Goal: Task Accomplishment & Management: Complete application form

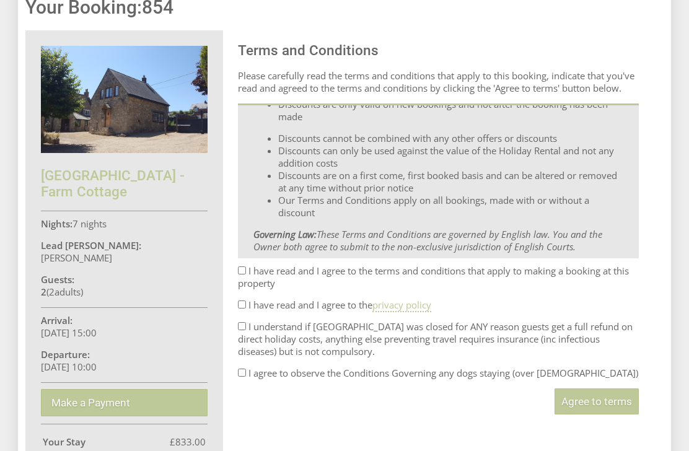
scroll to position [329, 0]
click at [241, 274] on input "I have read and I agree to the terms and conditions that apply to making a book…" at bounding box center [242, 270] width 8 height 8
checkbox input "true"
click at [245, 308] on input "I have read and I agree to the privacy policy" at bounding box center [242, 304] width 8 height 8
checkbox input "true"
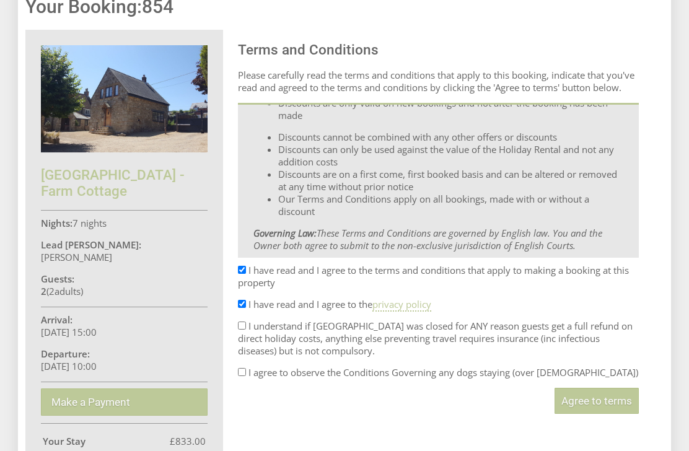
click at [251, 342] on label "I understand if [GEOGRAPHIC_DATA] was closed for ANY reason guests get a full r…" at bounding box center [435, 338] width 395 height 37
click at [246, 330] on input "I understand if [GEOGRAPHIC_DATA] was closed for ANY reason guests get a full r…" at bounding box center [242, 326] width 8 height 8
checkbox input "true"
click at [246, 376] on input "I agree to observe the Conditions Governing any dogs staying (over [DEMOGRAPHIC…" at bounding box center [242, 372] width 8 height 8
checkbox input "true"
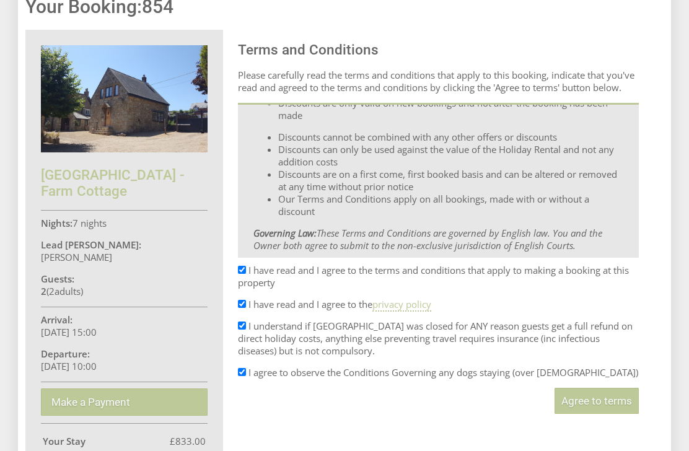
click at [591, 407] on span "Agree to terms" at bounding box center [596, 401] width 71 height 12
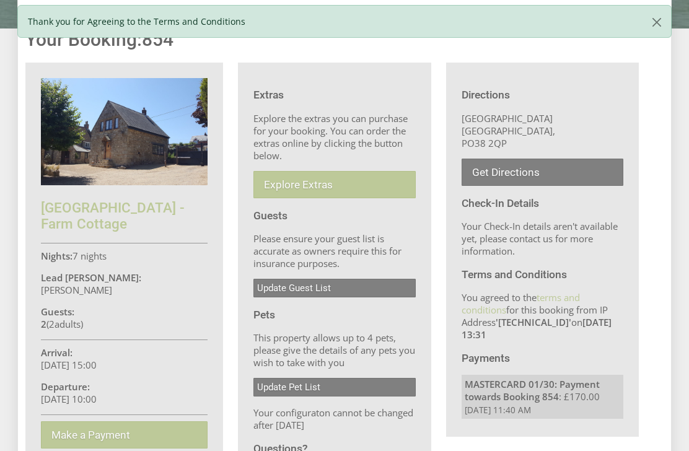
scroll to position [304, 0]
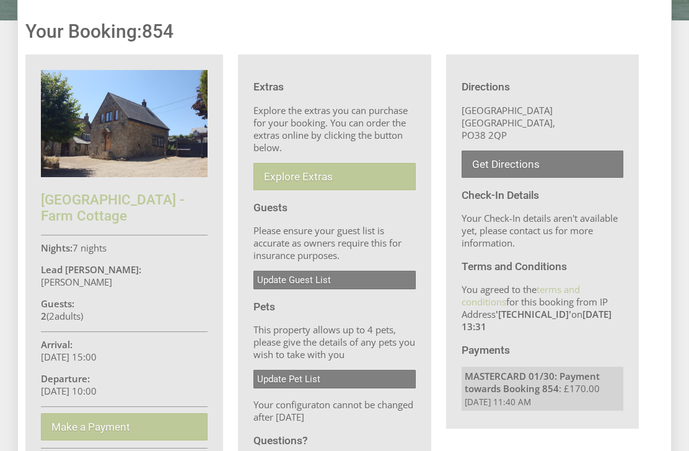
click at [296, 289] on link "Update Guest List" at bounding box center [334, 280] width 162 height 19
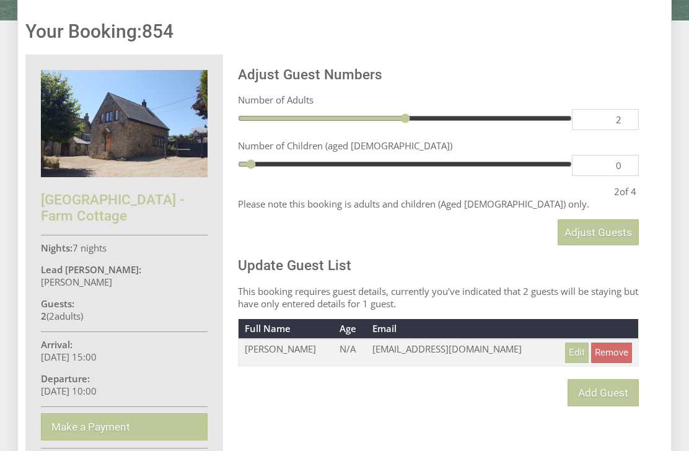
scroll to position [293, 0]
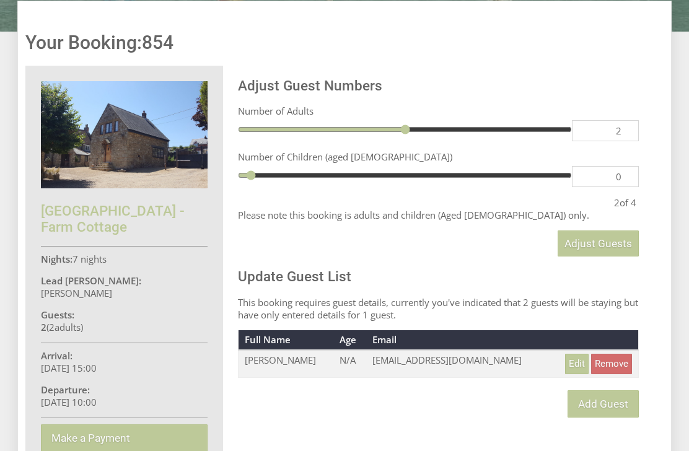
click at [605, 410] on link "Add Guest" at bounding box center [603, 403] width 71 height 27
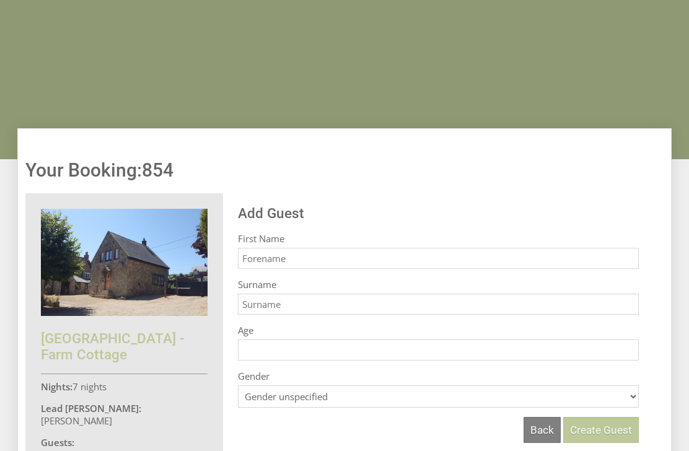
scroll to position [166, 0]
click at [286, 261] on input "First Name" at bounding box center [438, 257] width 401 height 21
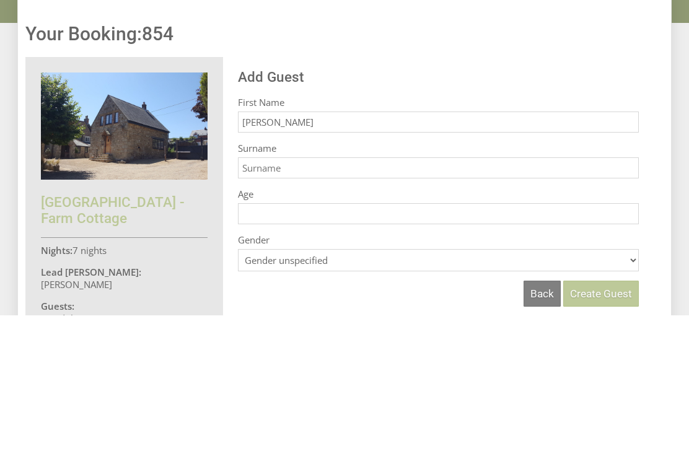
type input "[PERSON_NAME]"
click at [252, 293] on input "Surname" at bounding box center [438, 303] width 401 height 21
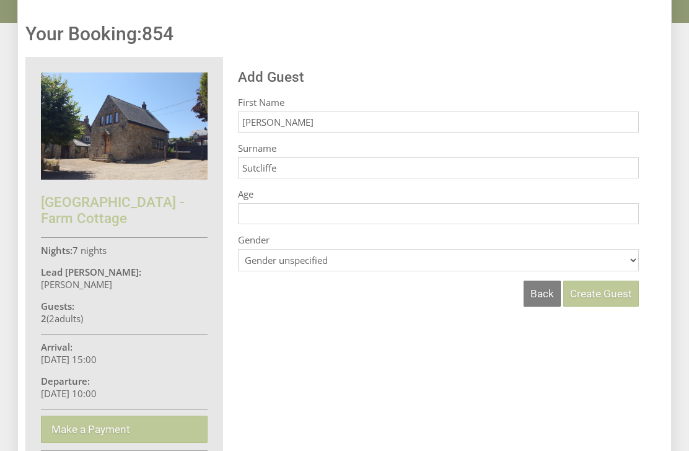
type input "Sutcliffe"
click at [604, 292] on span "Create Guest" at bounding box center [601, 294] width 62 height 12
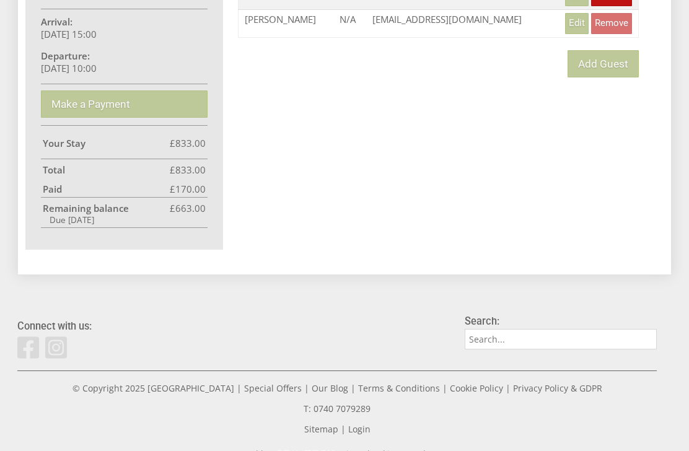
scroll to position [627, 0]
